Goal: Task Accomplishment & Management: Manage account settings

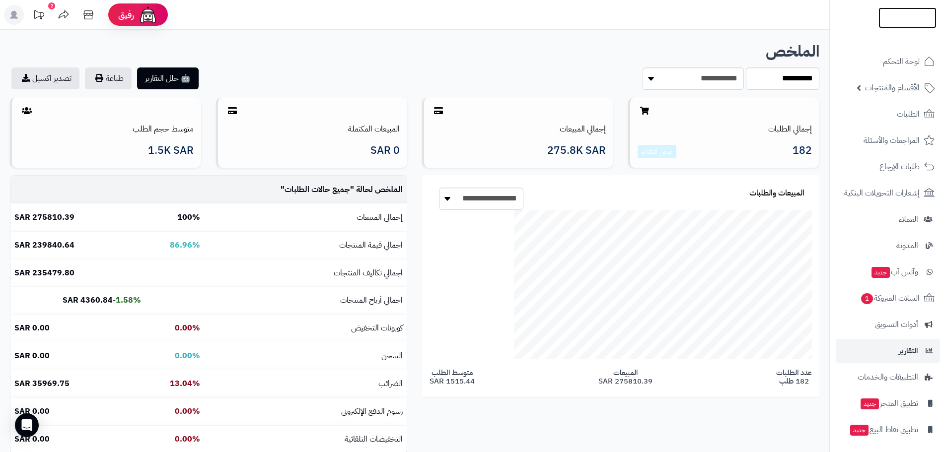
click at [909, 26] on img at bounding box center [907, 36] width 58 height 21
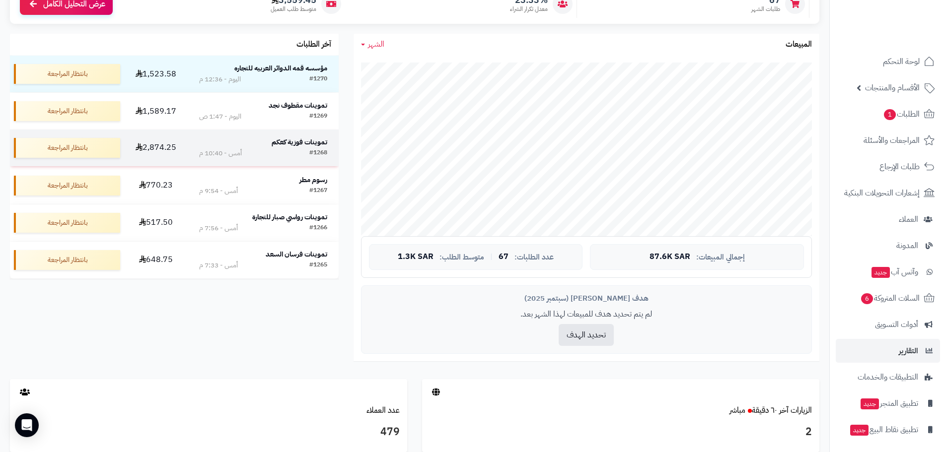
scroll to position [50, 0]
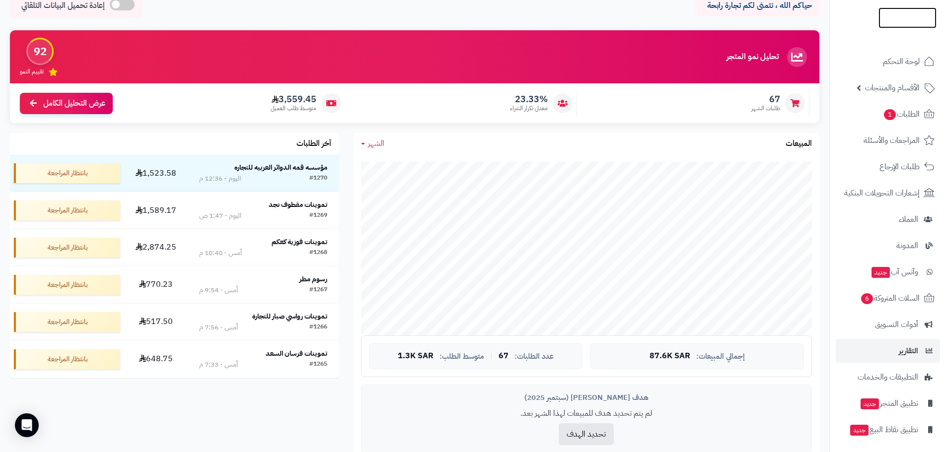
click at [902, 27] on img at bounding box center [907, 37] width 58 height 21
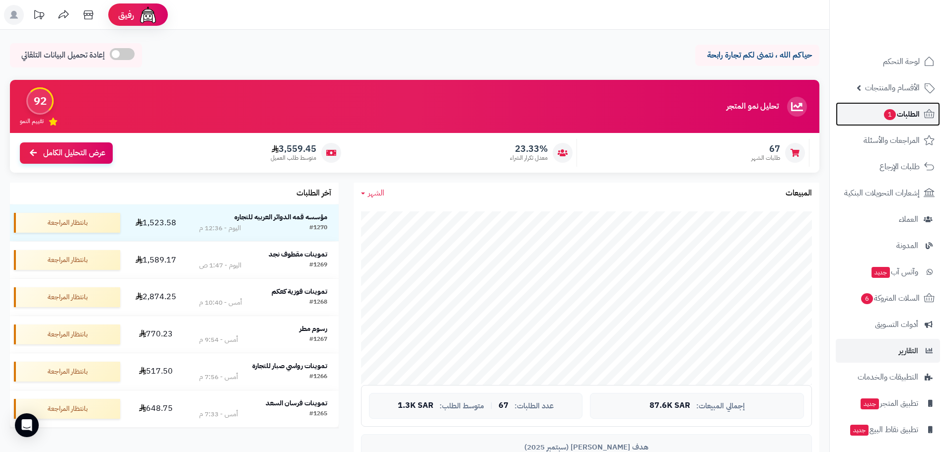
click at [904, 114] on span "الطلبات 1" at bounding box center [901, 114] width 37 height 14
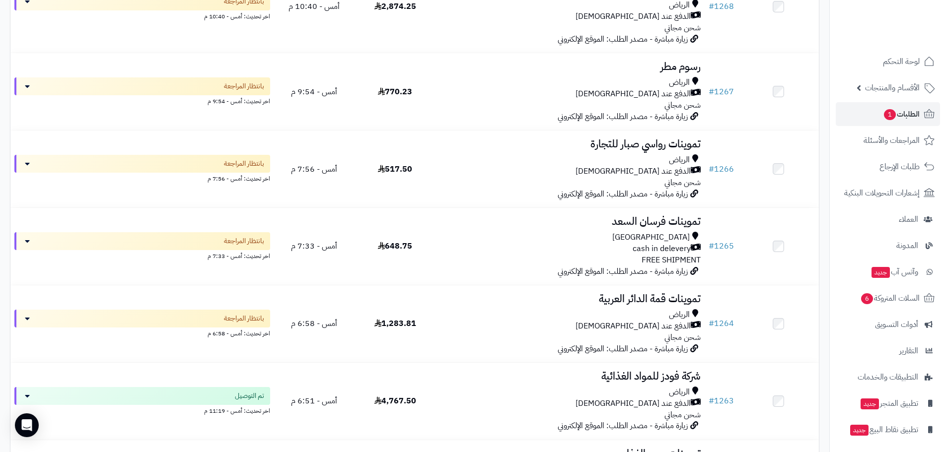
scroll to position [99, 0]
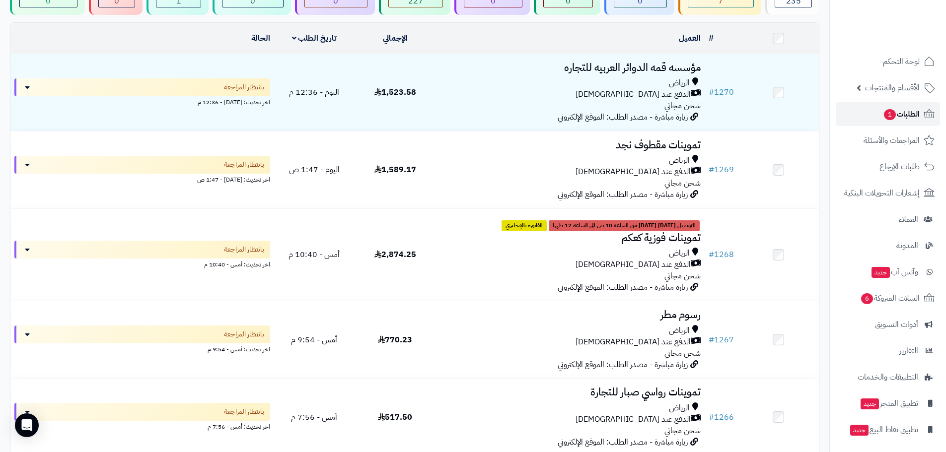
click at [900, 111] on span "الطلبات 1" at bounding box center [901, 114] width 37 height 14
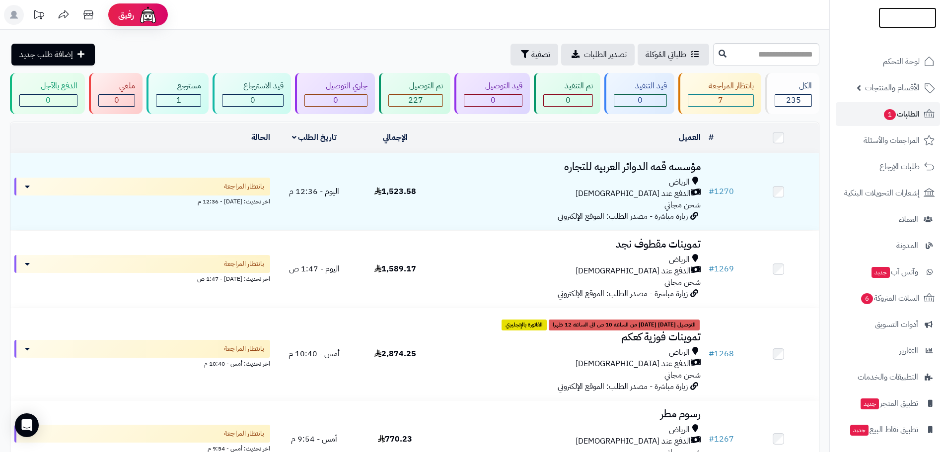
click at [896, 25] on img at bounding box center [907, 35] width 58 height 21
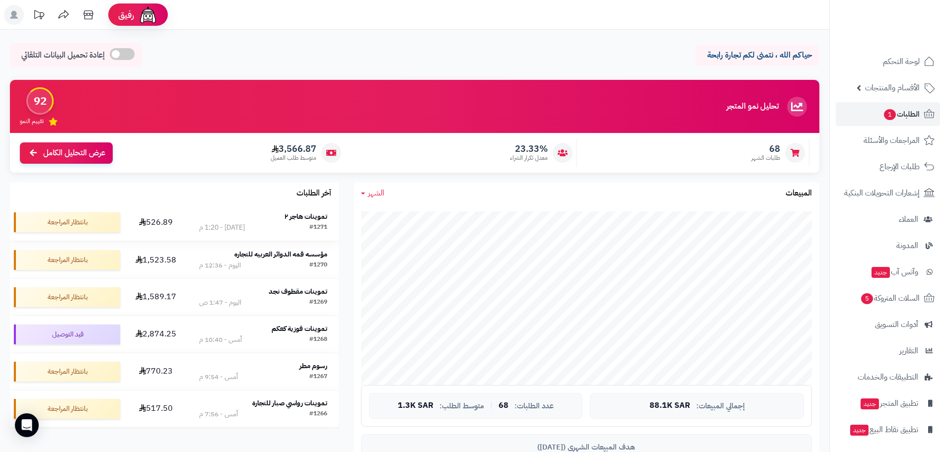
click at [300, 218] on strong "تموينات هاجر ٢" at bounding box center [305, 216] width 43 height 10
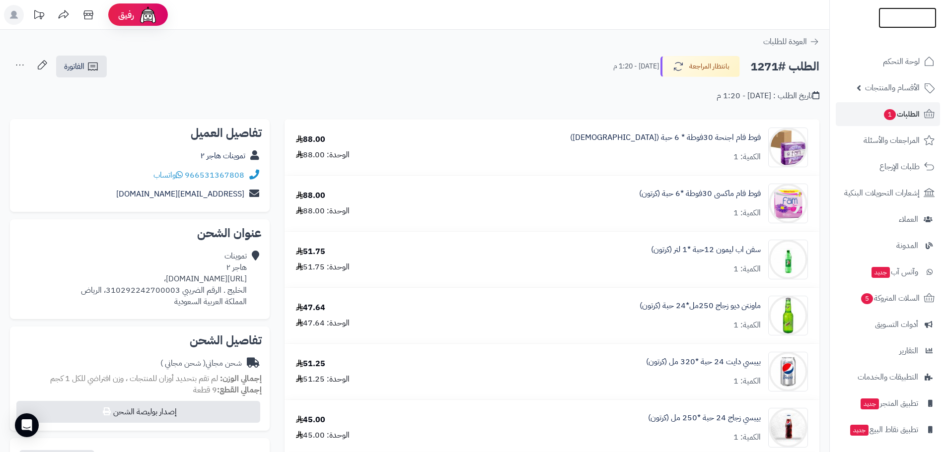
click at [900, 26] on img at bounding box center [907, 36] width 58 height 21
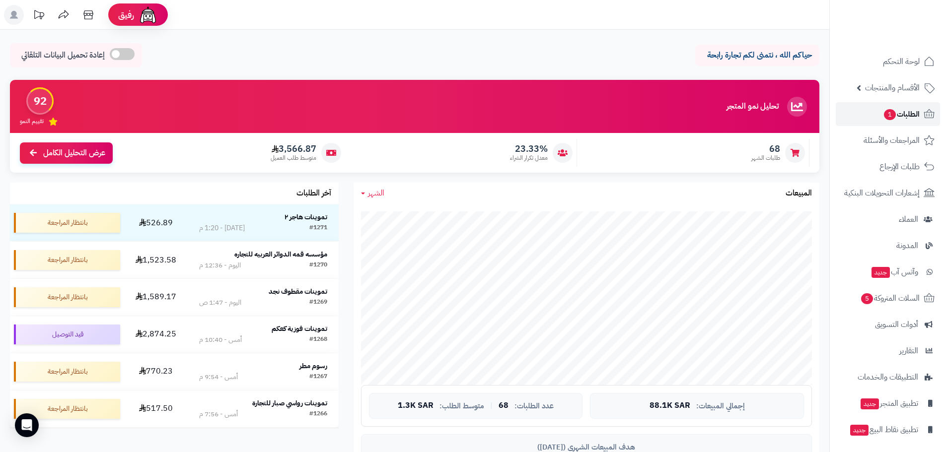
click at [904, 115] on span "الطلبات 1" at bounding box center [901, 114] width 37 height 14
